Goal: Navigation & Orientation: Find specific page/section

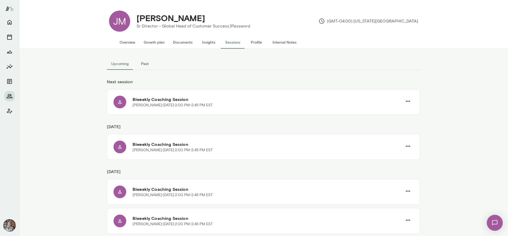
scroll to position [149, 0]
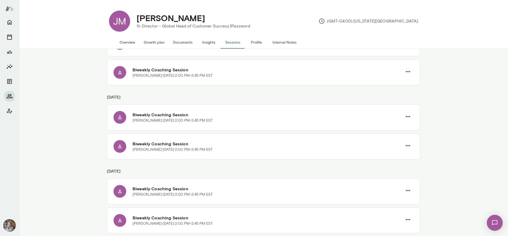
click at [279, 41] on button "Internal Notes" at bounding box center [284, 42] width 33 height 13
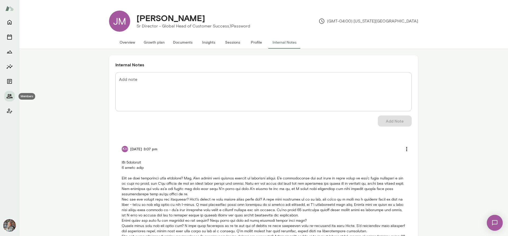
click at [8, 94] on icon "Members" at bounding box center [9, 96] width 6 height 6
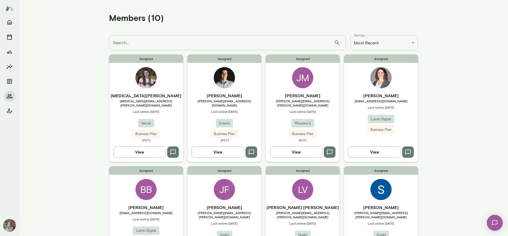
click at [361, 147] on button "View" at bounding box center [374, 152] width 53 height 11
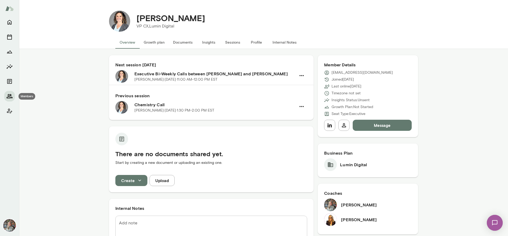
click at [13, 96] on button "Members" at bounding box center [9, 96] width 11 height 11
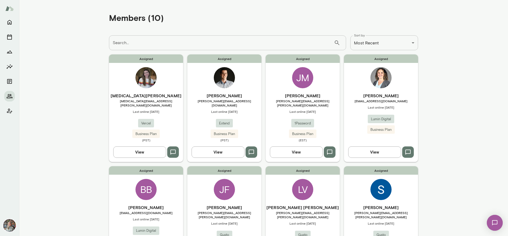
scroll to position [132, 0]
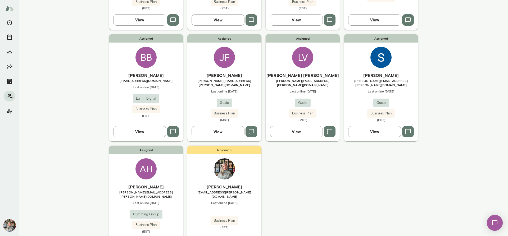
click at [384, 126] on button "View" at bounding box center [374, 131] width 53 height 11
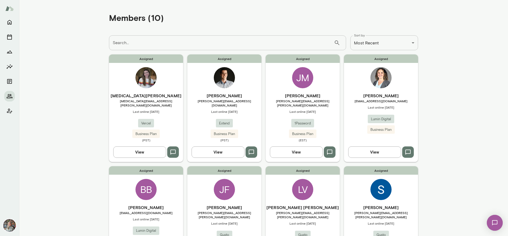
click at [290, 148] on button "View" at bounding box center [296, 152] width 53 height 11
